Goal: Check status

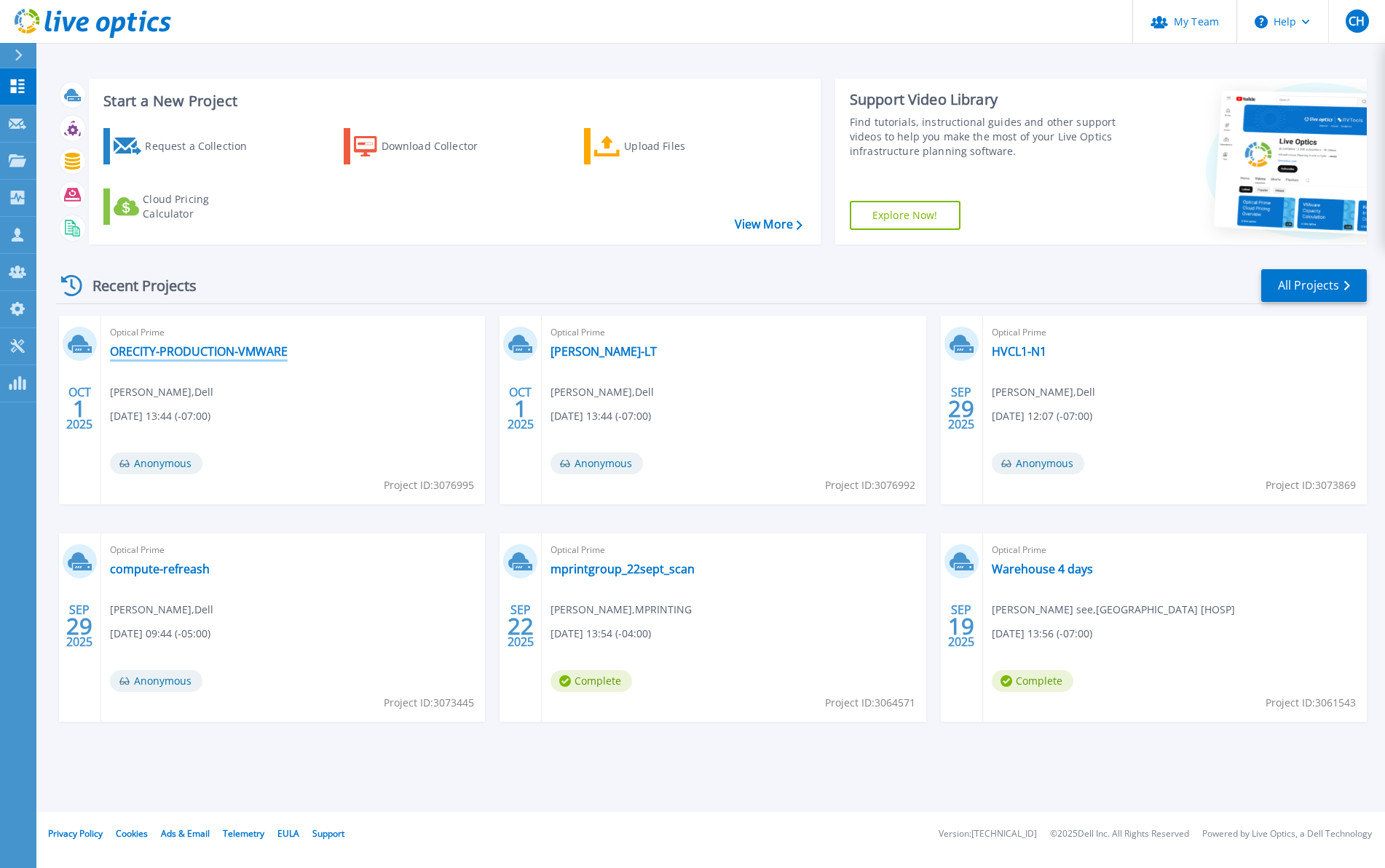
click at [240, 349] on link "ORECITY-PRODUCTION-VMWARE" at bounding box center [199, 351] width 178 height 14
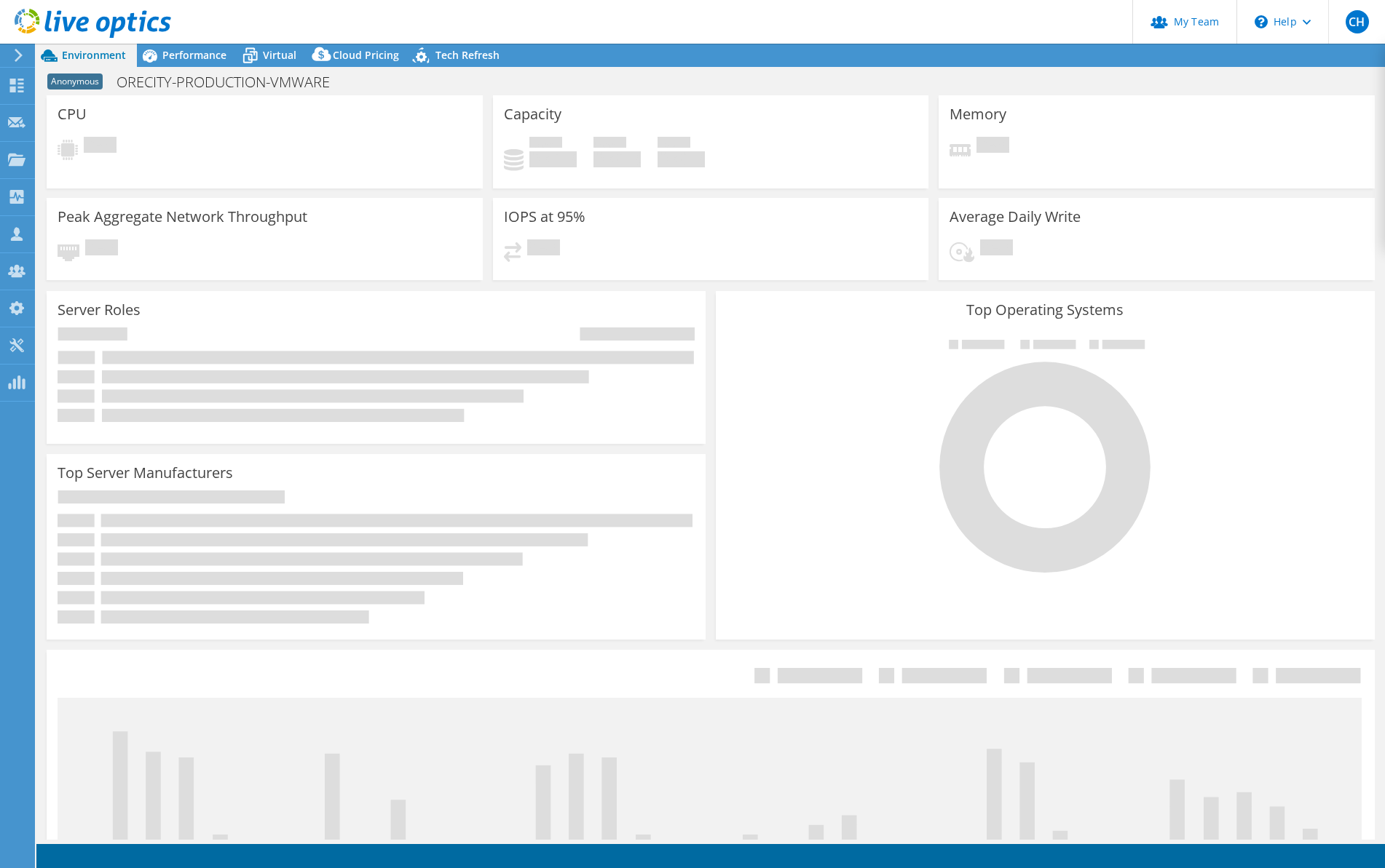
select select "USD"
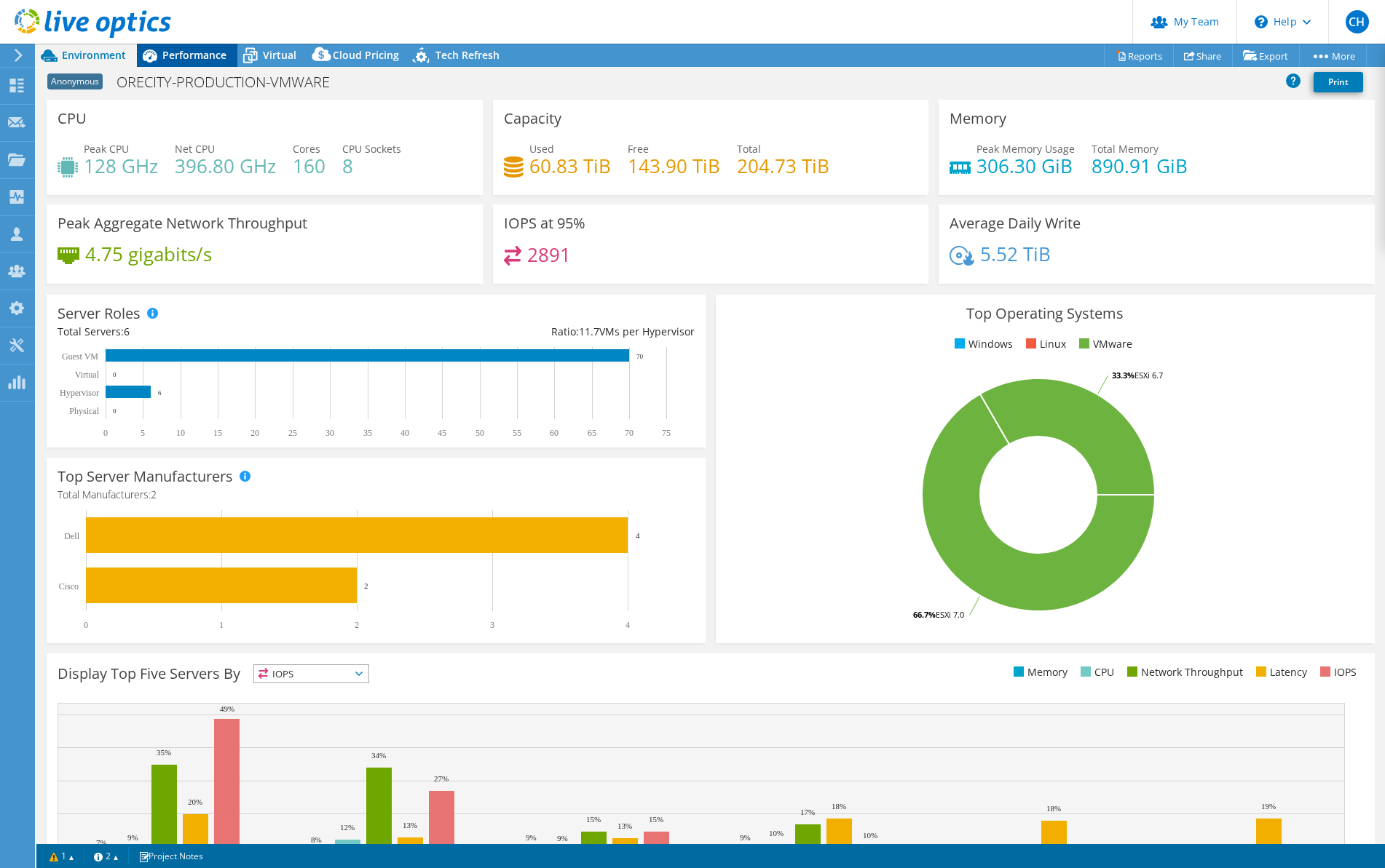
click at [205, 50] on span "Performance" at bounding box center [194, 55] width 64 height 14
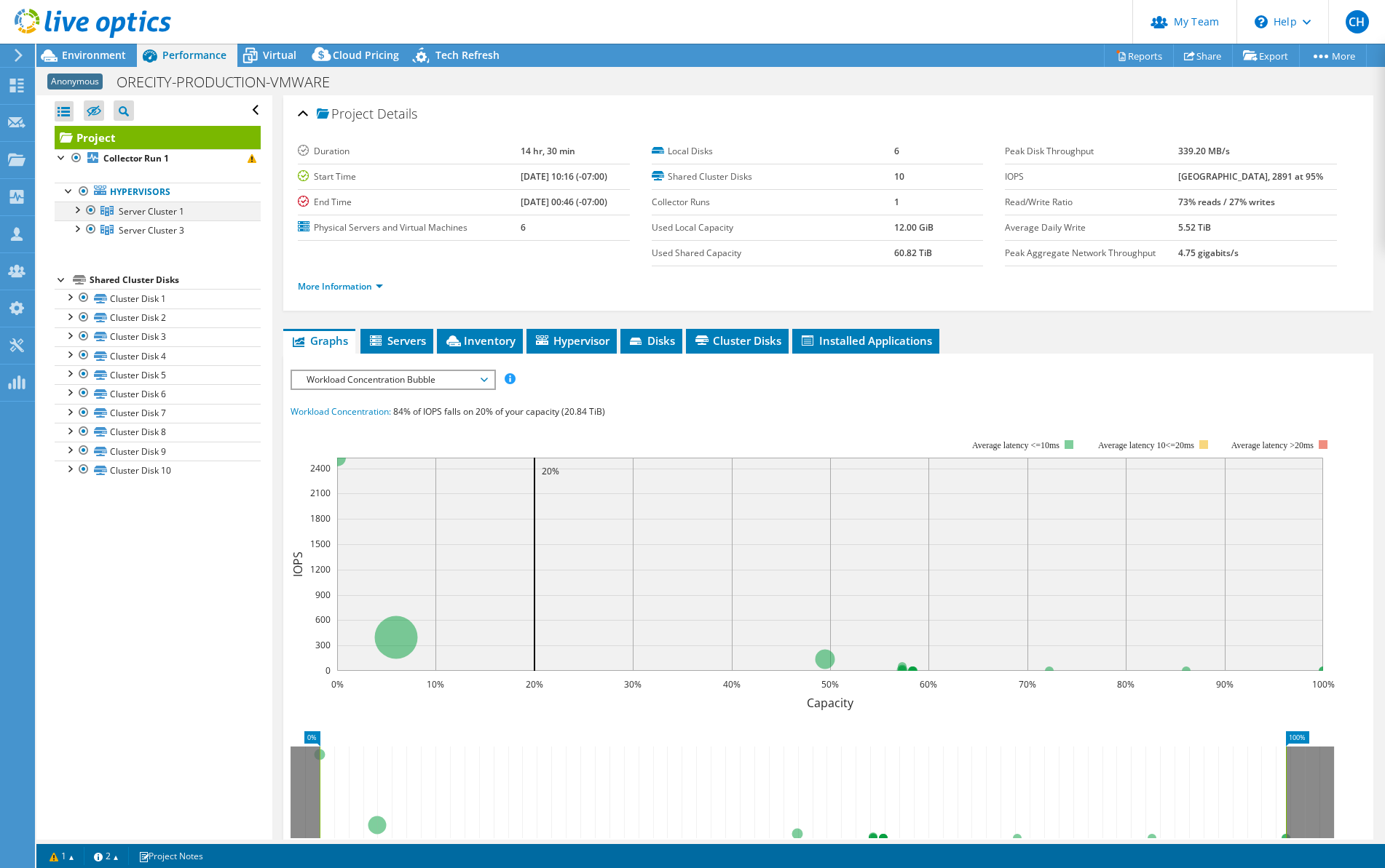
click at [79, 210] on div at bounding box center [76, 208] width 14 height 14
click at [76, 223] on div at bounding box center [76, 227] width 14 height 14
click at [110, 50] on span "Environment" at bounding box center [93, 55] width 64 height 14
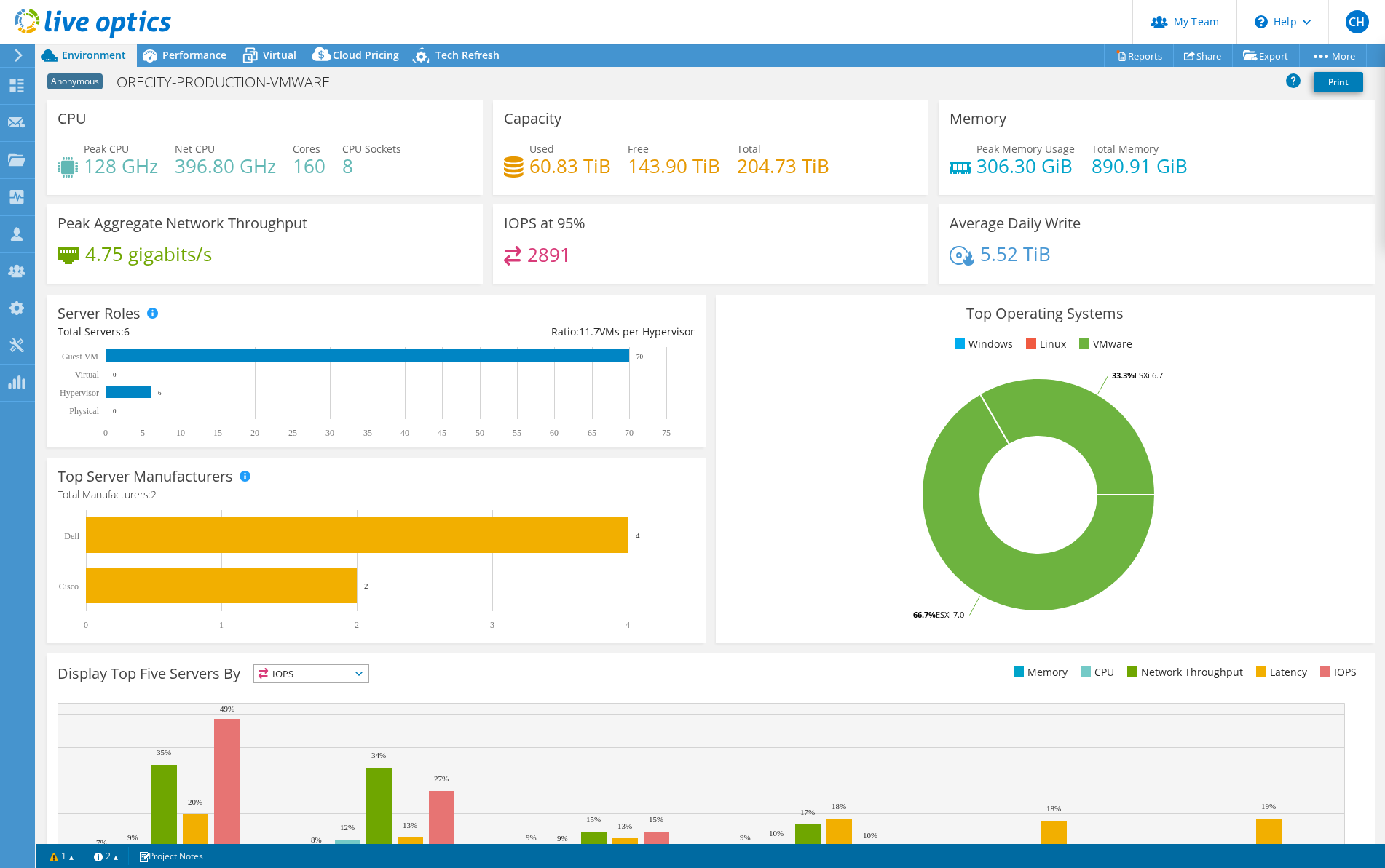
click at [110, 50] on span "Environment" at bounding box center [93, 55] width 64 height 14
click at [176, 59] on span "Performance" at bounding box center [194, 55] width 64 height 14
